Goal: Entertainment & Leisure: Consume media (video, audio)

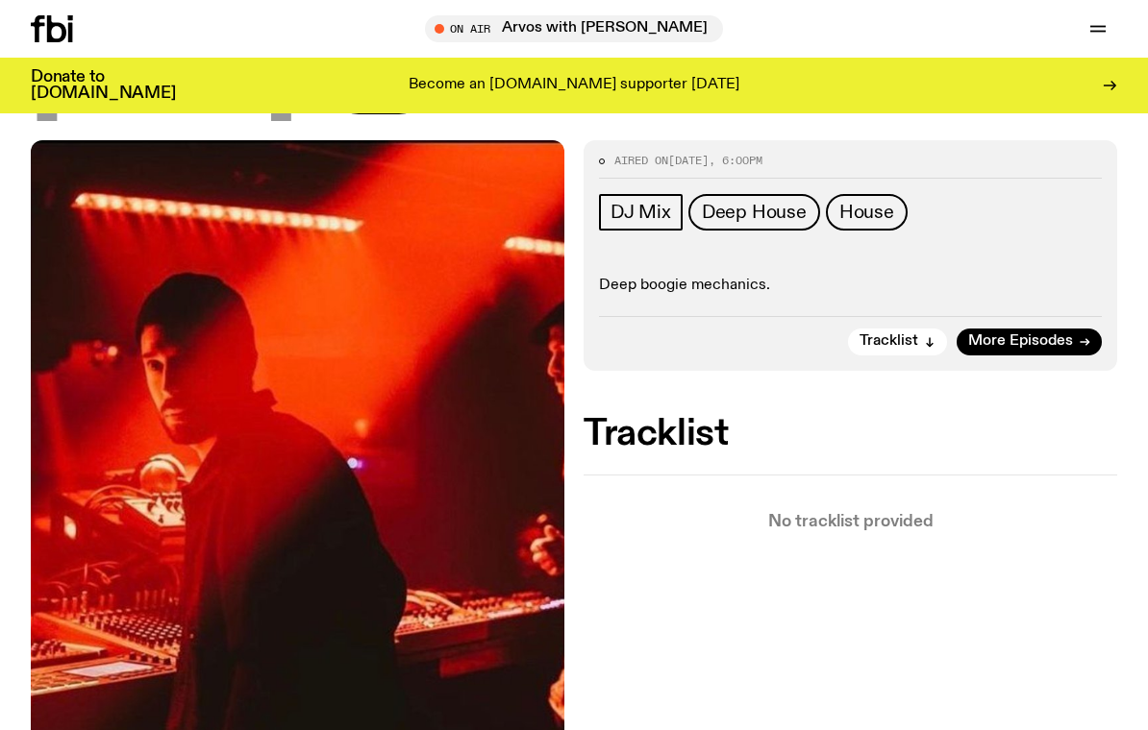
scroll to position [359, 0]
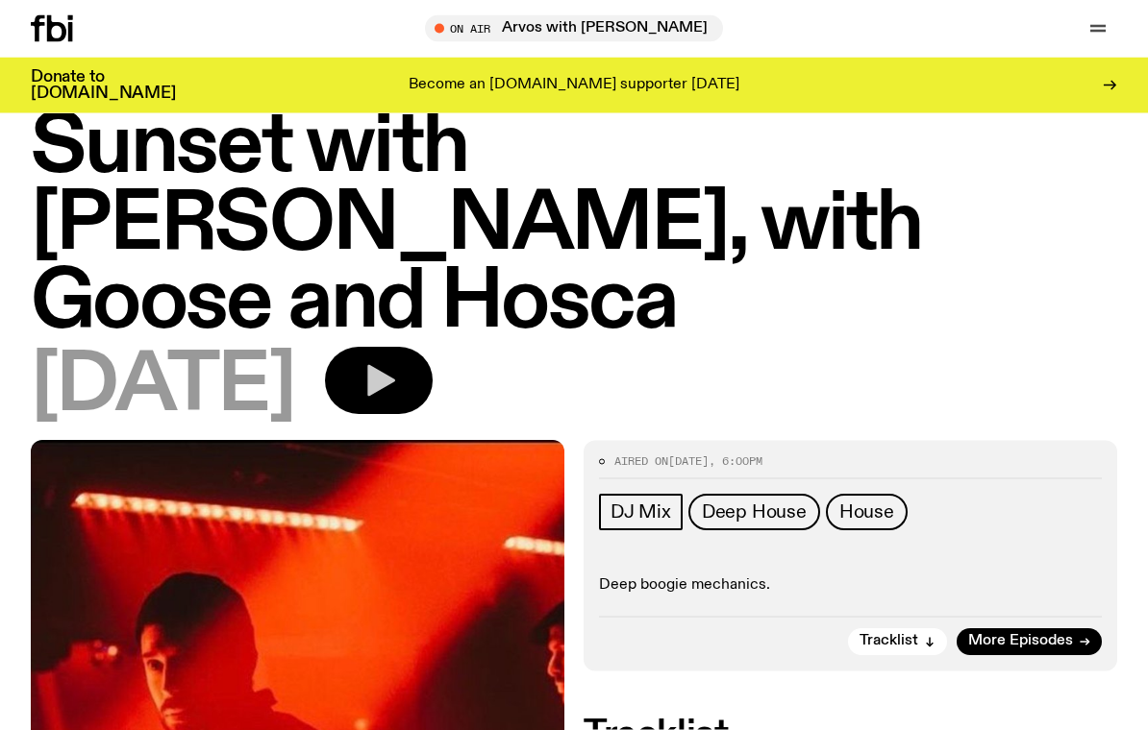
click at [433, 348] on button "button" at bounding box center [379, 381] width 108 height 67
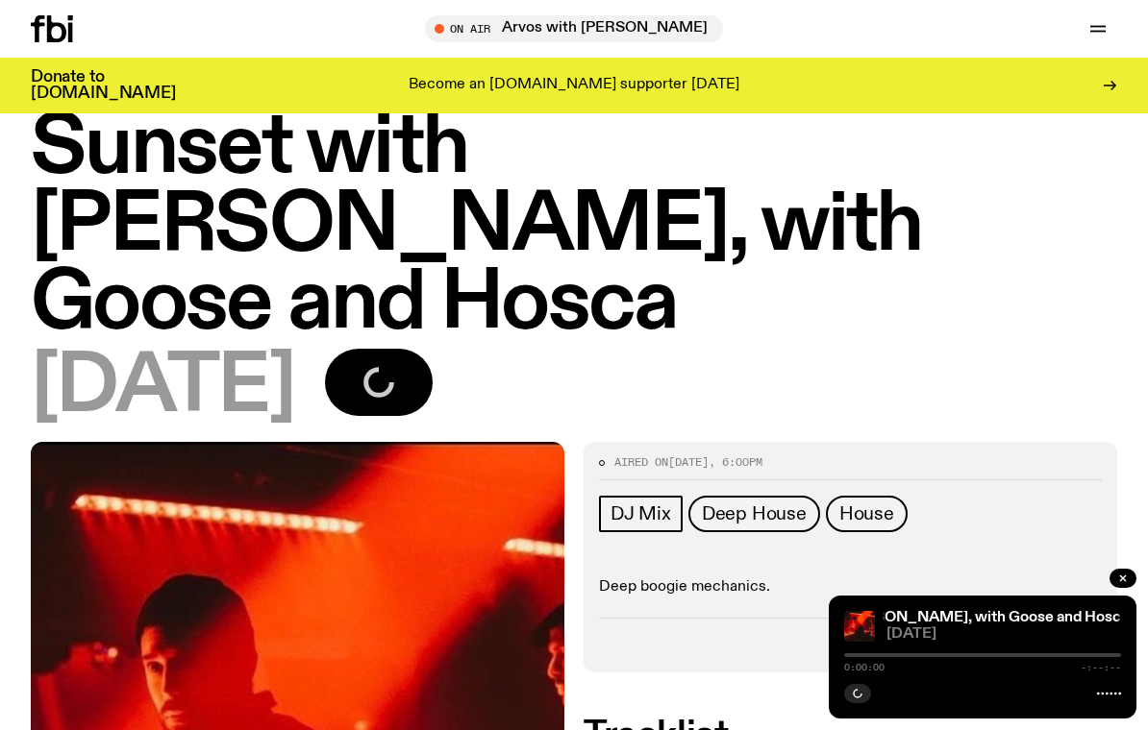
scroll to position [0, 0]
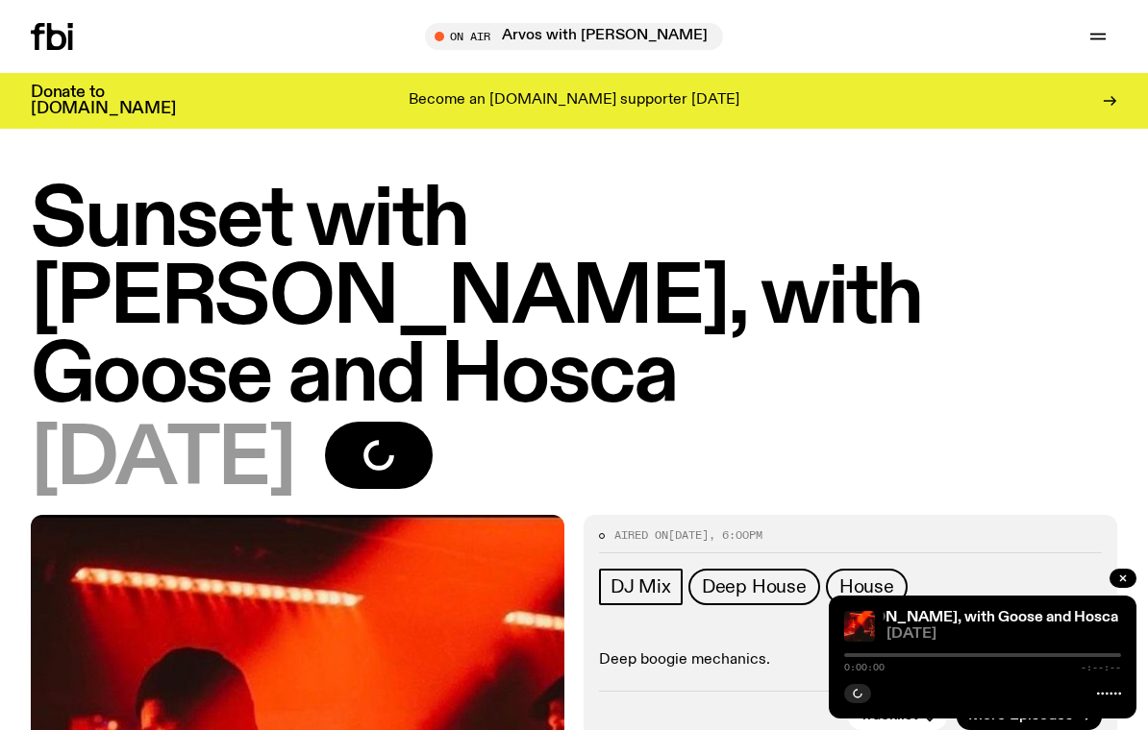
click at [51, 47] on icon at bounding box center [56, 36] width 19 height 27
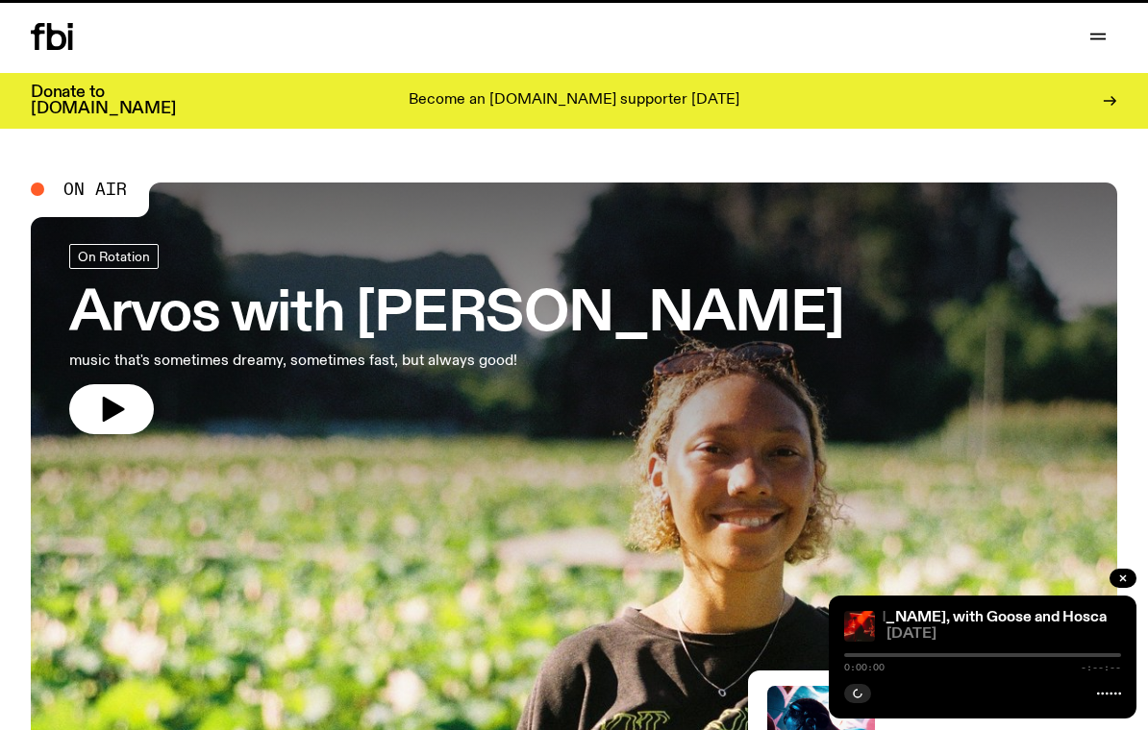
click at [50, 41] on icon at bounding box center [56, 36] width 19 height 27
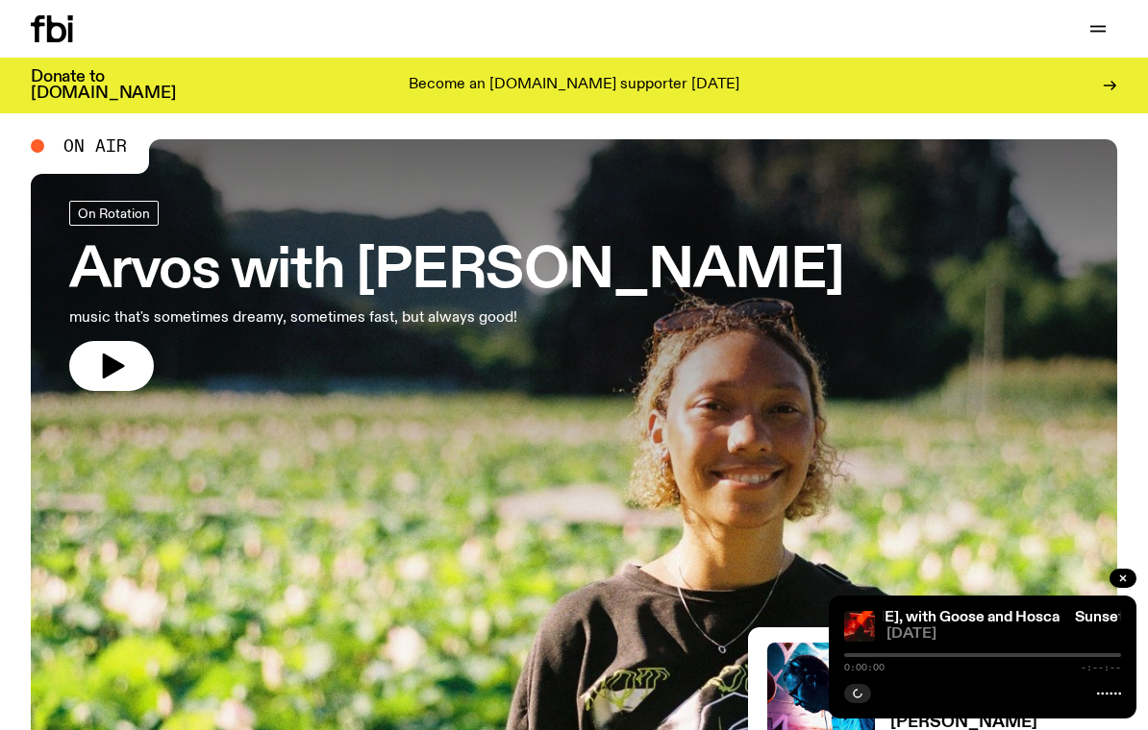
scroll to position [25, 0]
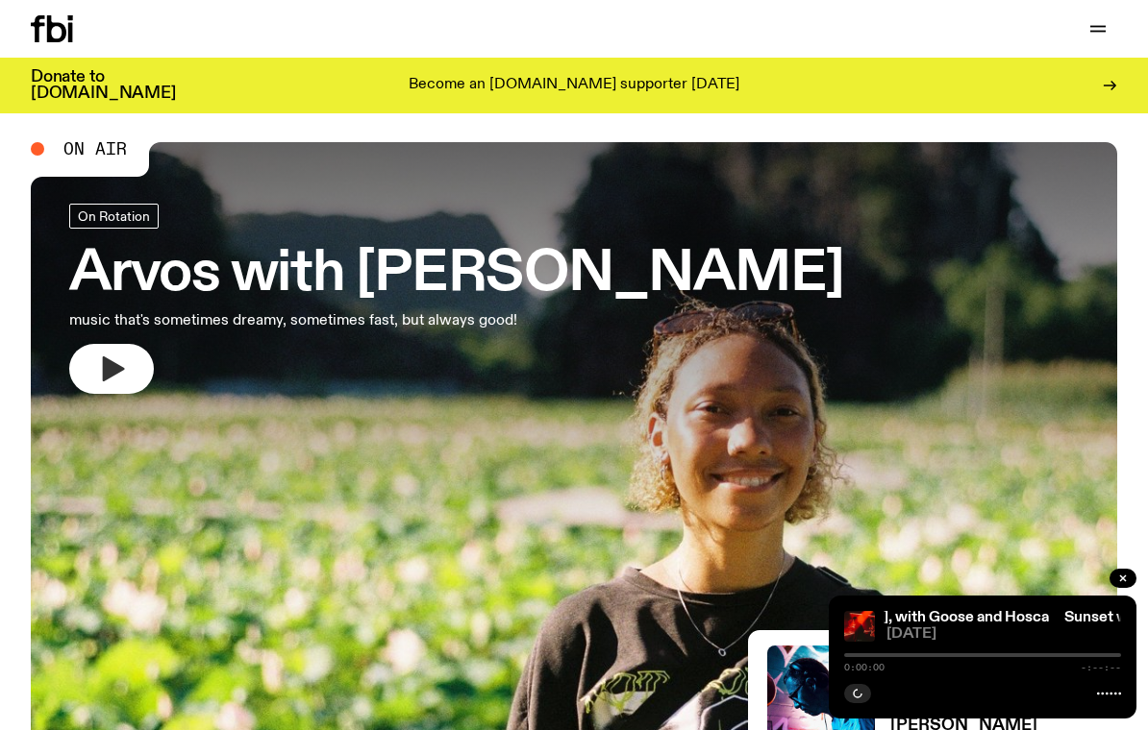
click at [139, 354] on button "button" at bounding box center [111, 369] width 85 height 50
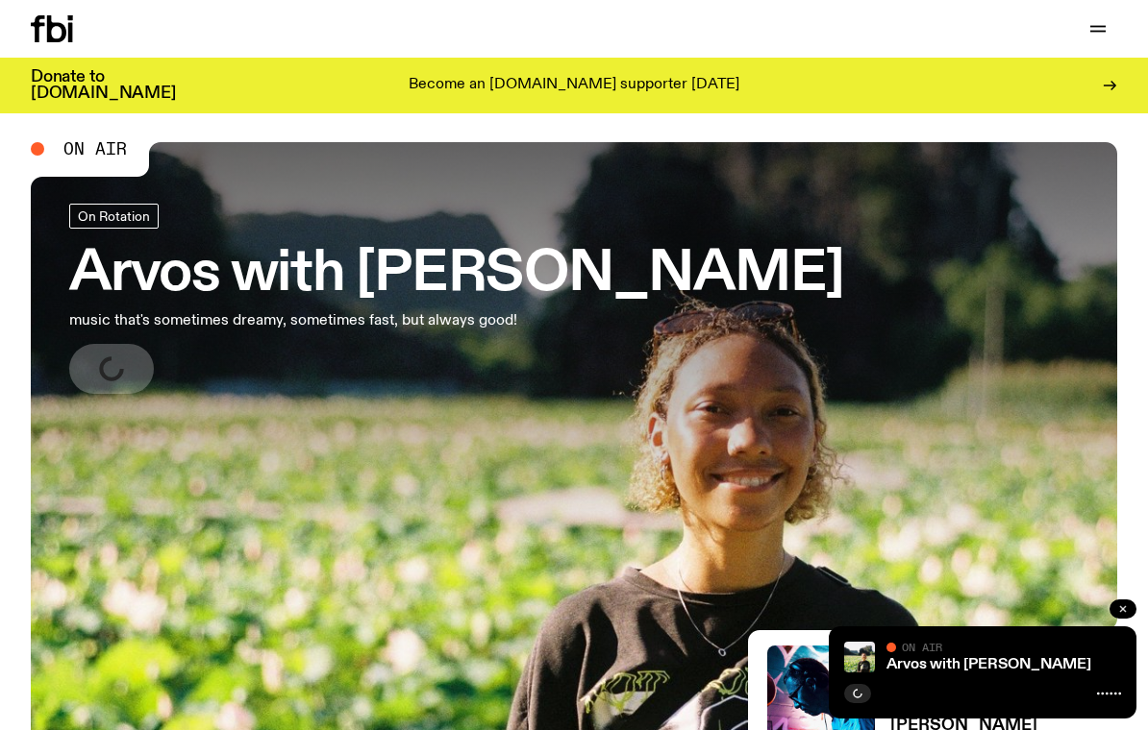
click at [1112, 619] on button "button" at bounding box center [1122, 609] width 27 height 19
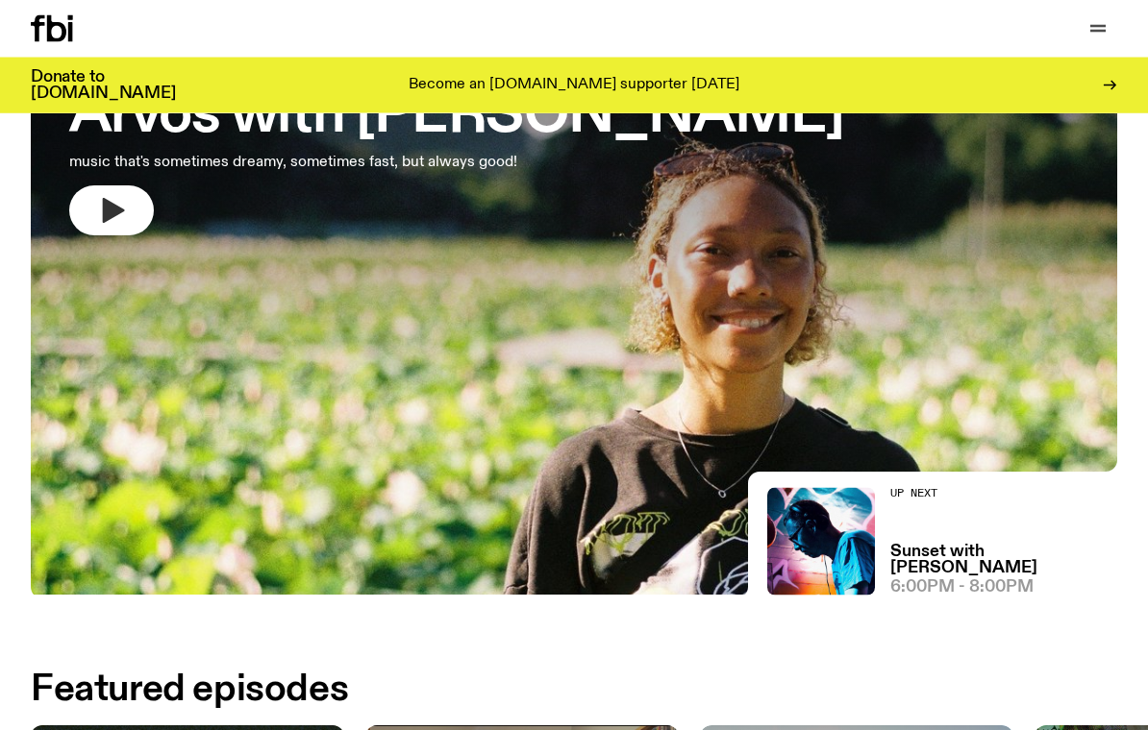
click at [136, 225] on button "button" at bounding box center [111, 211] width 85 height 50
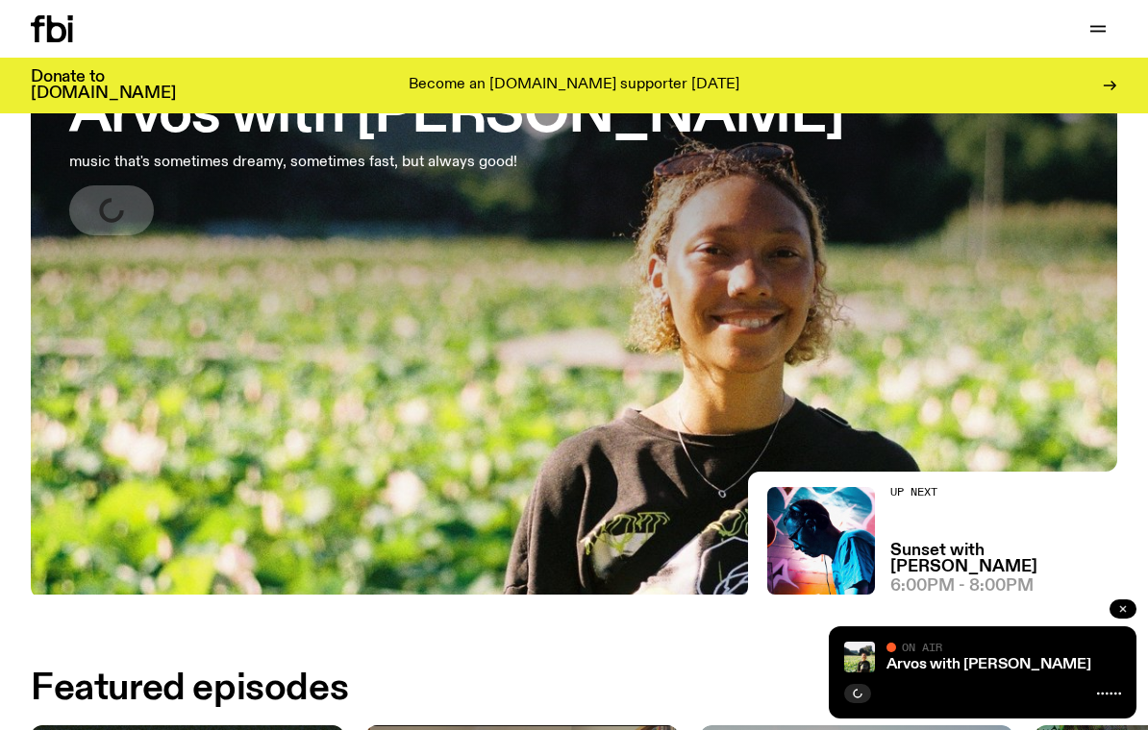
click at [1111, 619] on button "button" at bounding box center [1122, 609] width 27 height 19
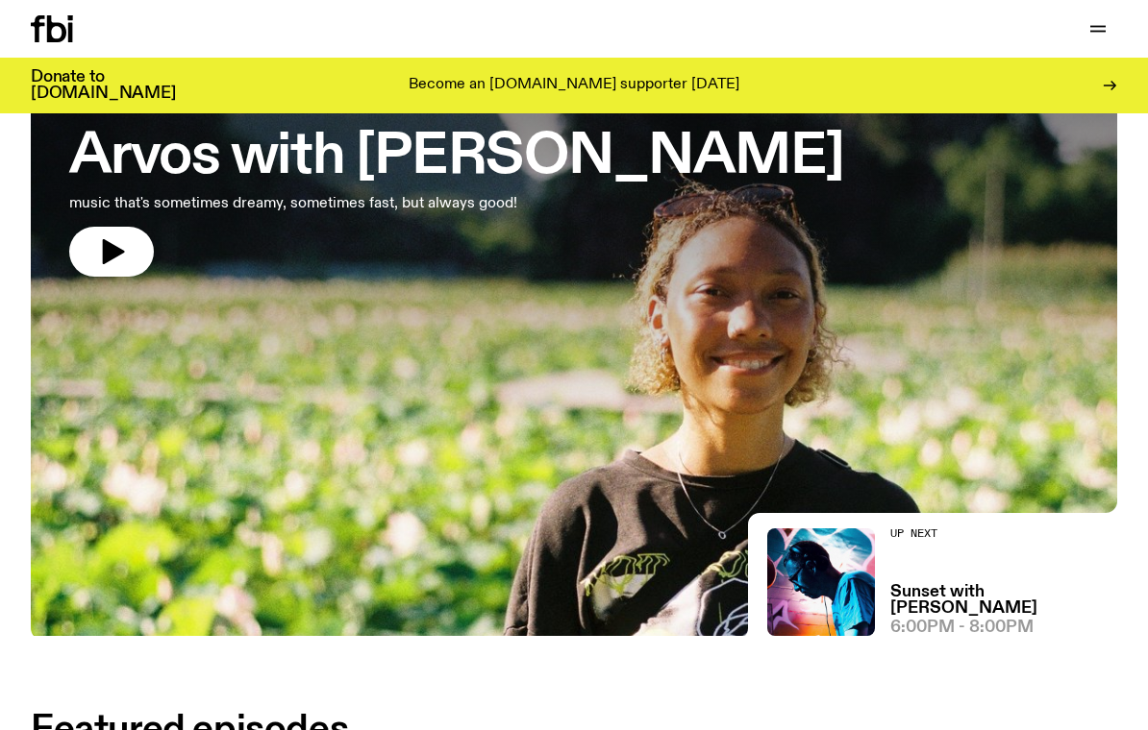
scroll to position [144, 0]
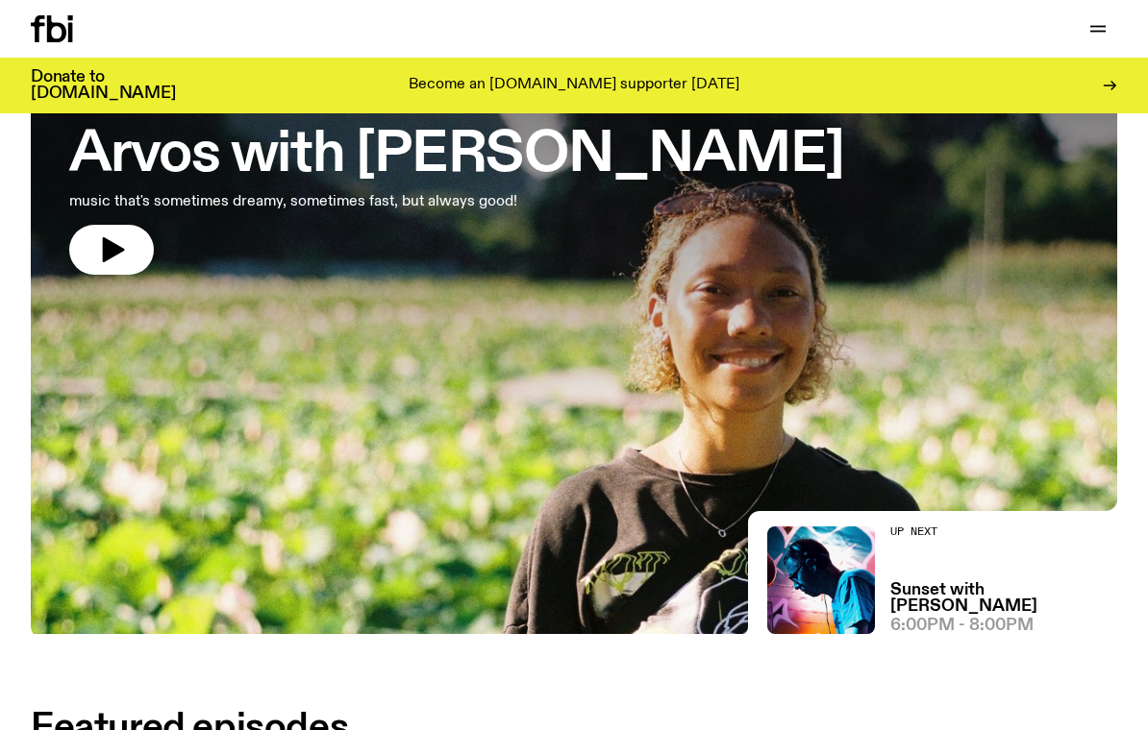
click at [999, 264] on div at bounding box center [574, 227] width 1086 height 408
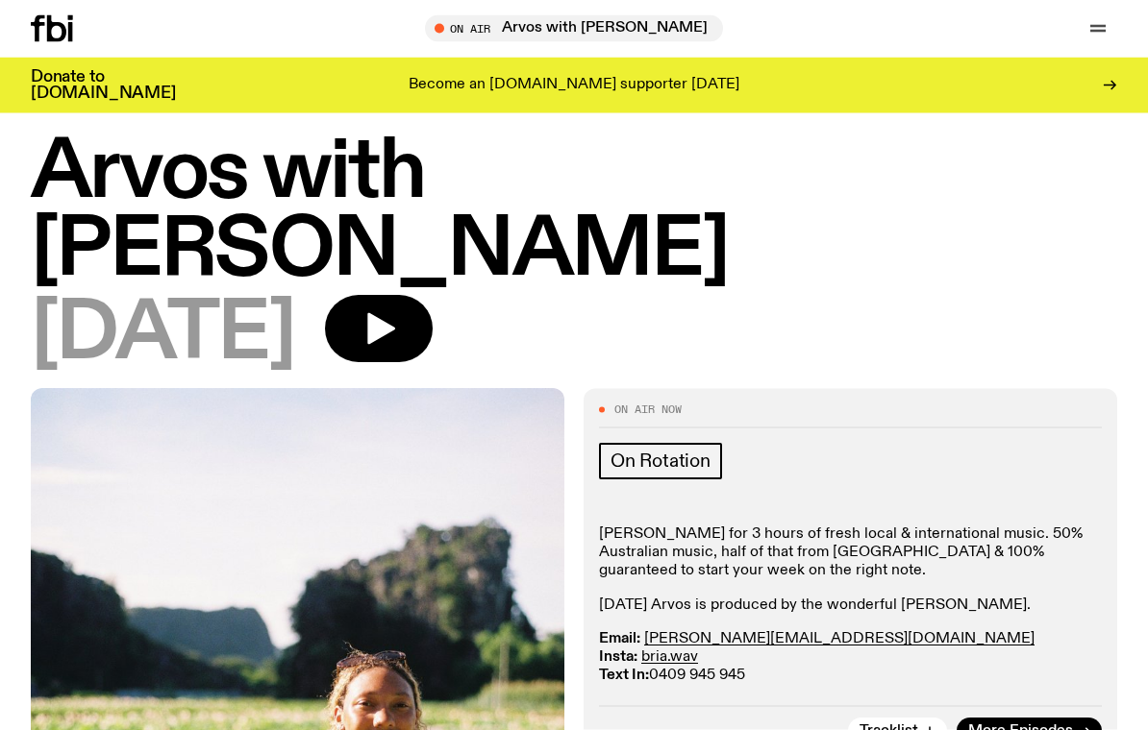
scroll to position [58, 0]
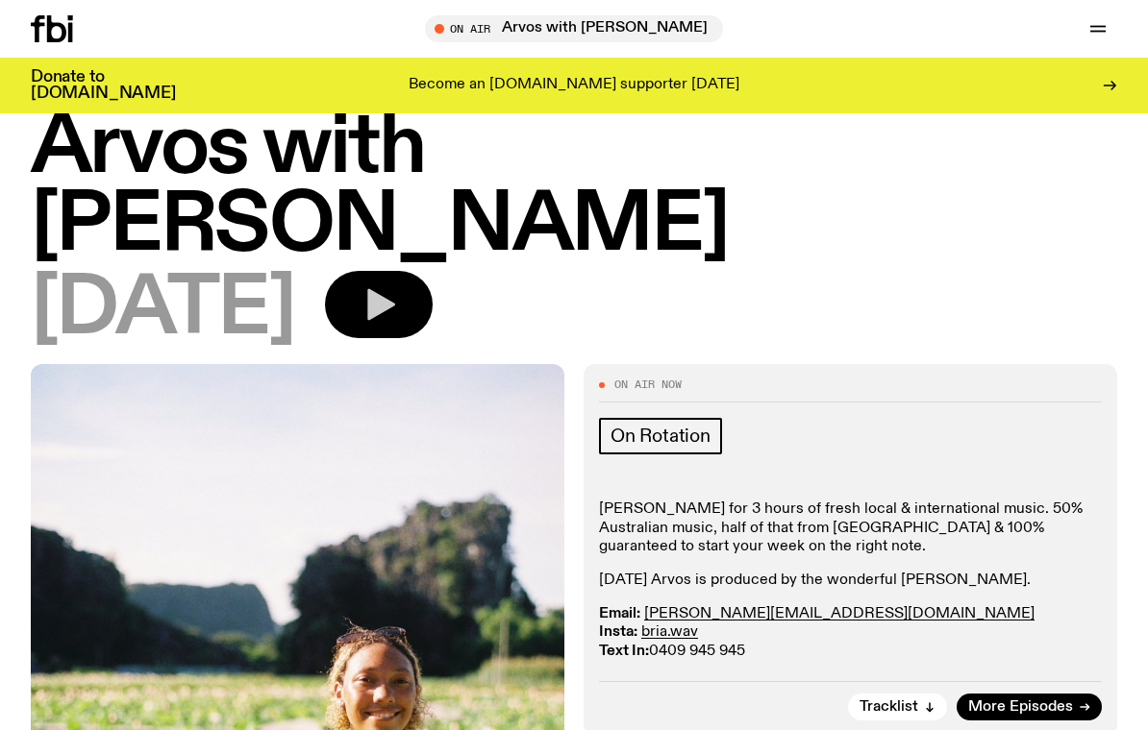
click at [392, 271] on button "button" at bounding box center [379, 304] width 108 height 67
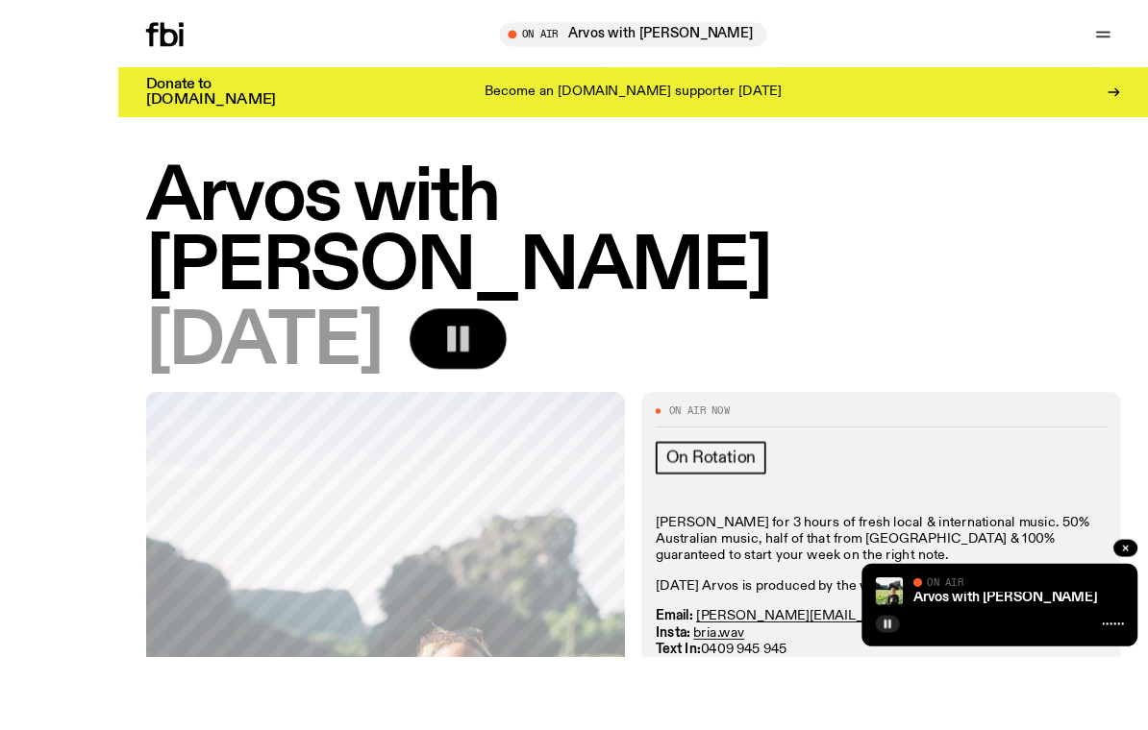
scroll to position [148, 0]
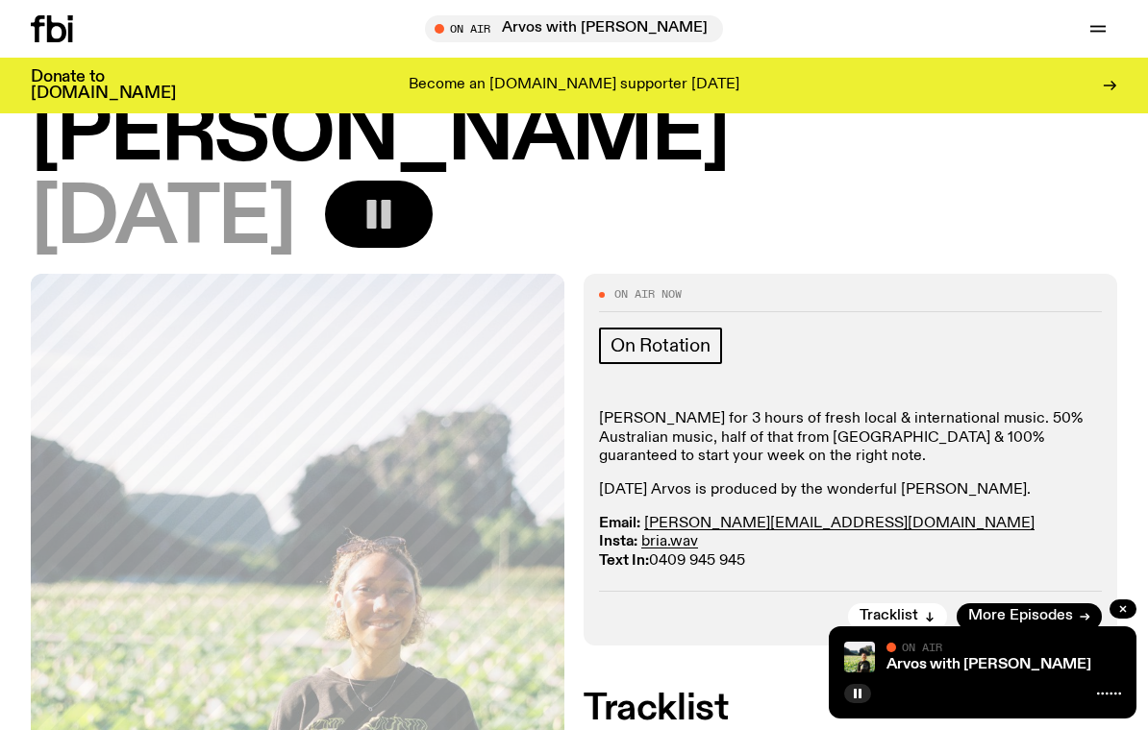
click at [433, 181] on button "button" at bounding box center [379, 214] width 108 height 67
